Goal: Information Seeking & Learning: Learn about a topic

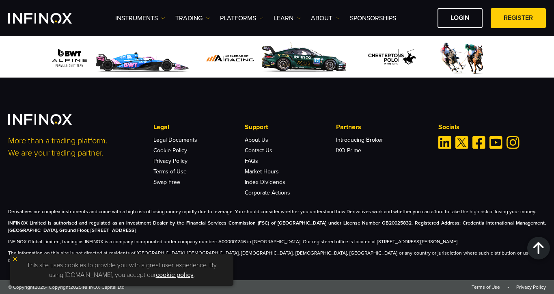
scroll to position [2570, 0]
click at [251, 143] on link "About Us" at bounding box center [257, 139] width 24 height 7
click at [147, 230] on strong "INFINOX Limited is authorised and regulated as an Investment Dealer by the Fina…" at bounding box center [277, 226] width 538 height 13
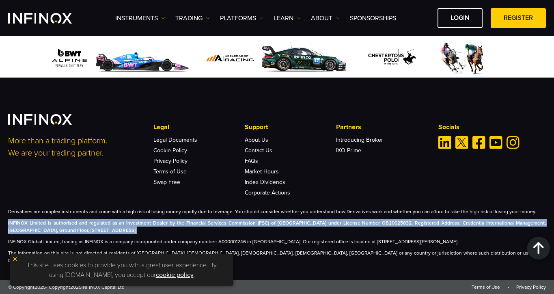
click at [147, 230] on strong "INFINOX Limited is authorised and regulated as an Investment Dealer by the Fina…" at bounding box center [277, 226] width 538 height 13
copy div "INFINOX Limited is authorised and regulated as an Investment Dealer by the Fina…"
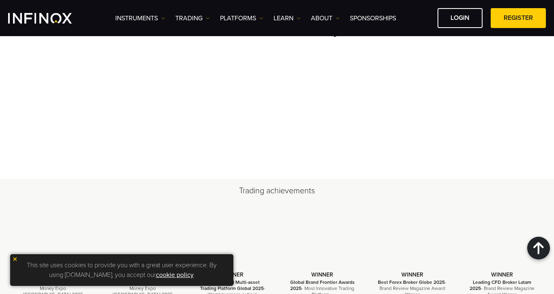
scroll to position [3038, 0]
